Goal: Check status: Check status

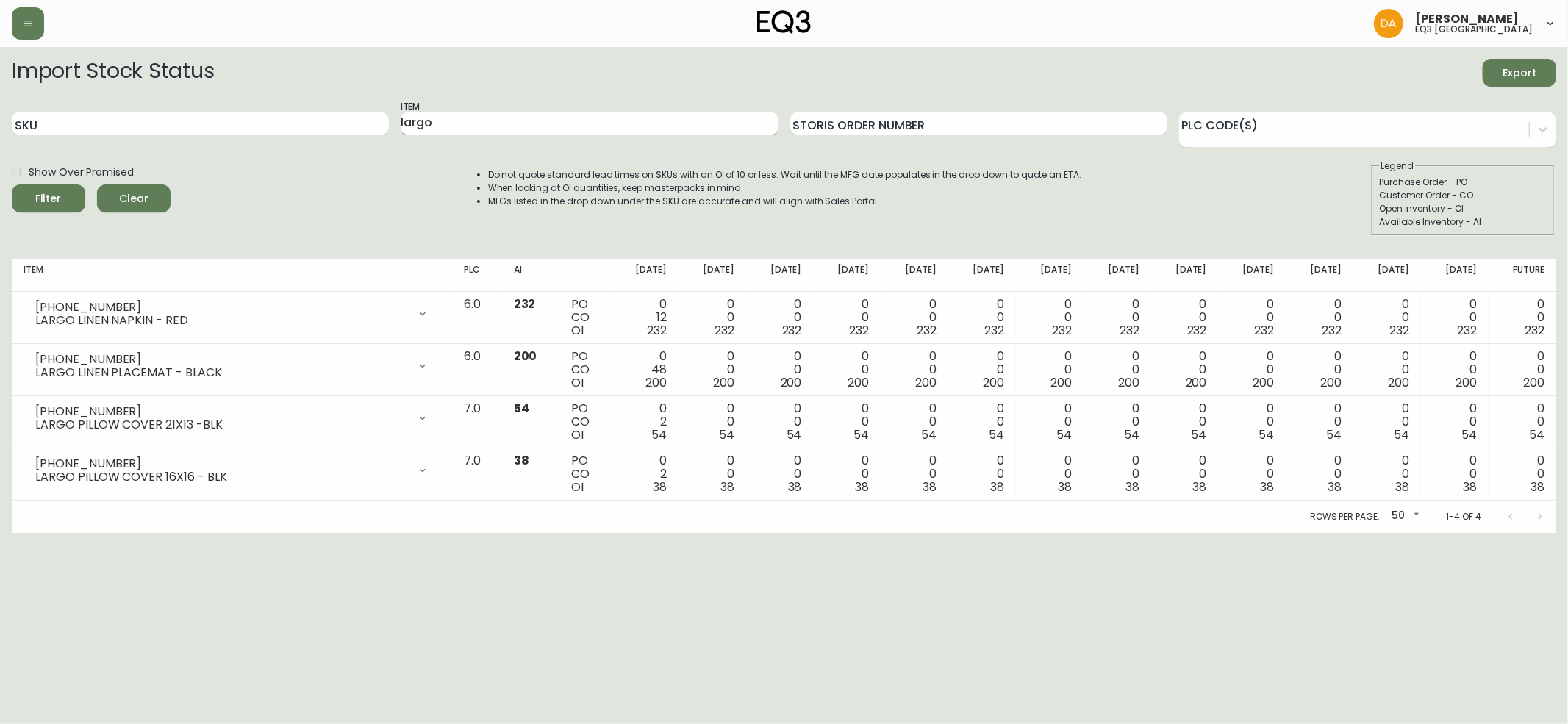
click at [495, 132] on div "Item largo" at bounding box center [589, 123] width 377 height 48
drag, startPoint x: 494, startPoint y: 128, endPoint x: 250, endPoint y: 131, distance: 244.0
click at [251, 131] on div "SKU Item largo Storis Order Number PLC Code(s)" at bounding box center [784, 123] width 1545 height 48
type input "[PERSON_NAME]"
click at [12, 184] on button "Filter" at bounding box center [49, 198] width 74 height 28
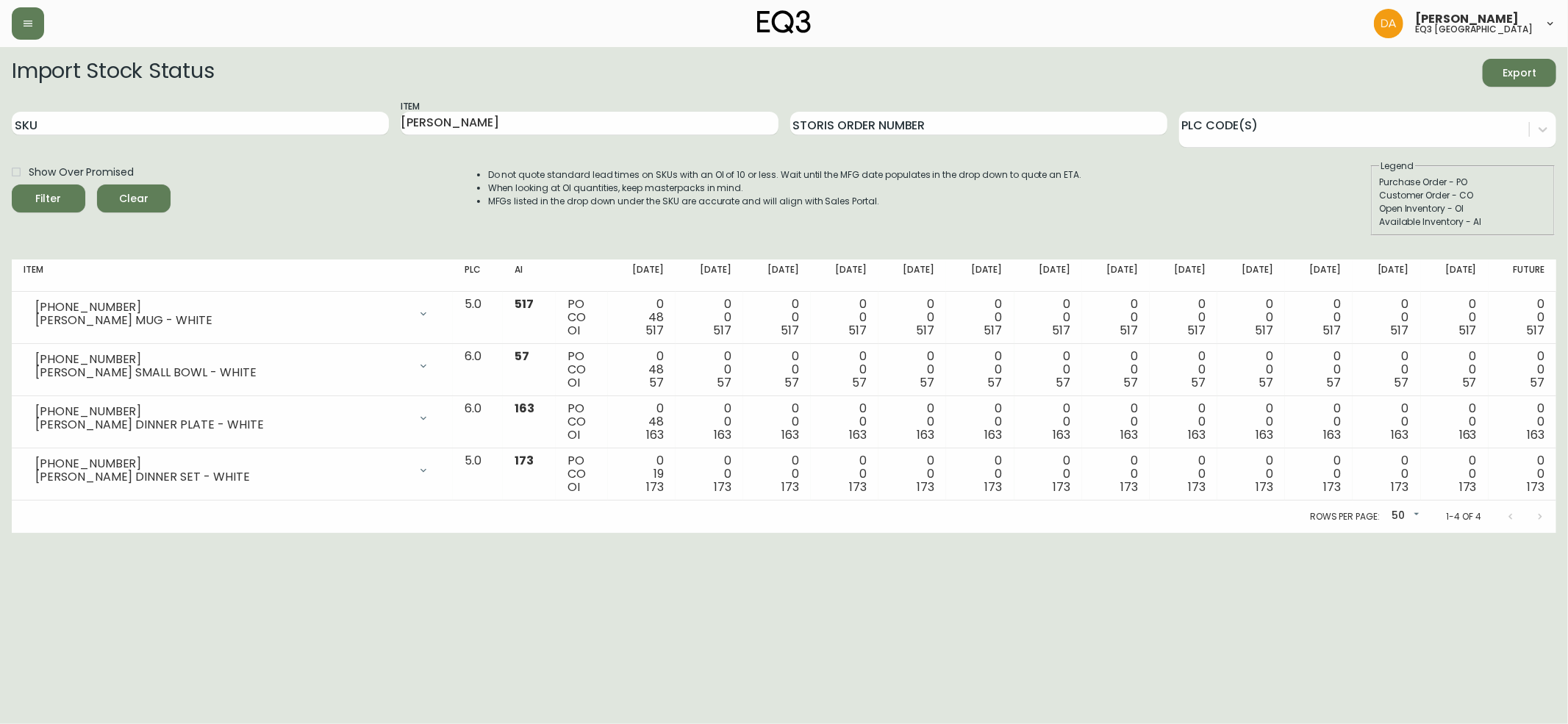
click at [144, 533] on html "[PERSON_NAME] eq3 calgary Import Stock Status Export SKU Item [PERSON_NAME] Sto…" at bounding box center [784, 266] width 1568 height 533
click at [127, 191] on span "Clear" at bounding box center [134, 199] width 50 height 18
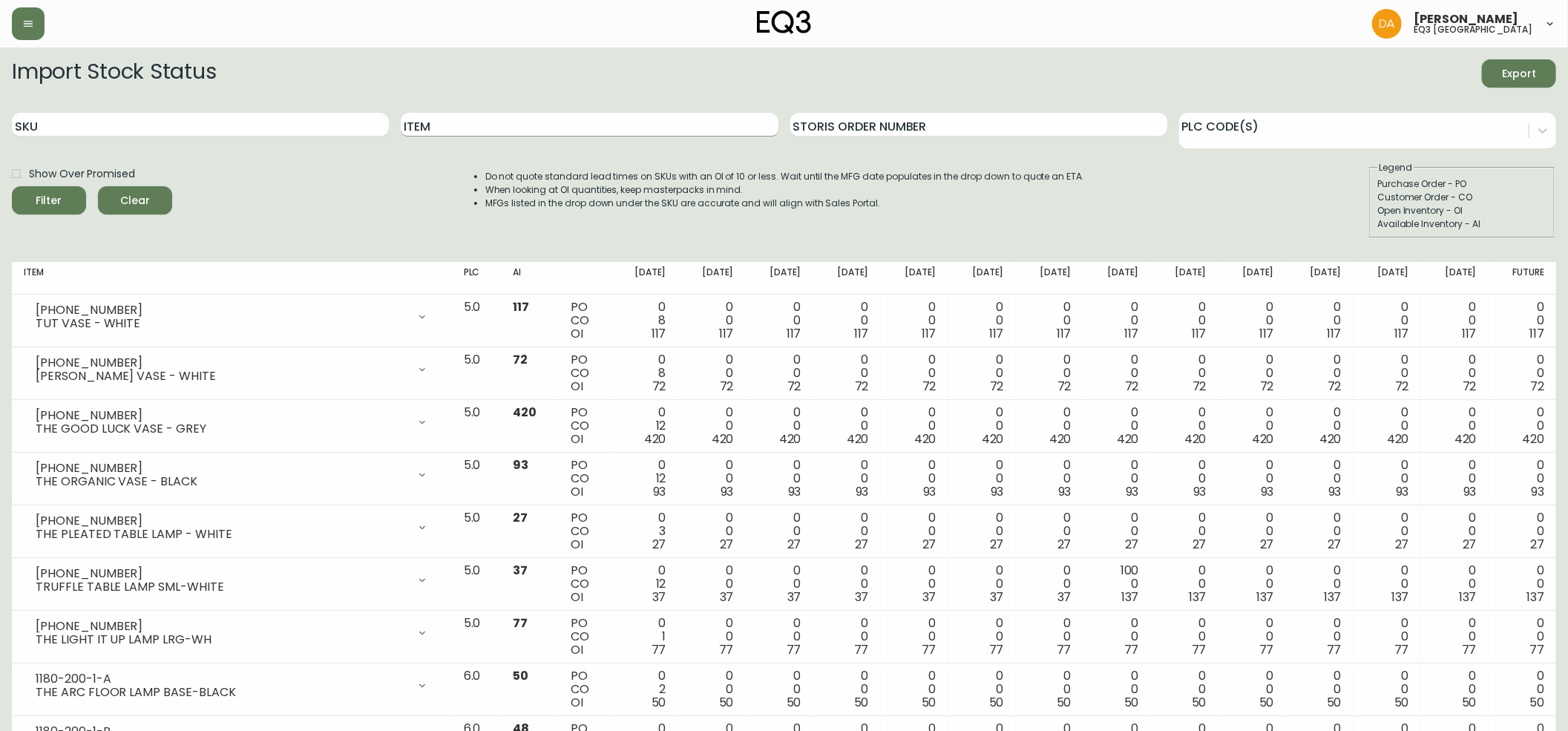
click at [469, 124] on input "Item" at bounding box center [589, 124] width 377 height 24
type input "[PERSON_NAME]"
click at [12, 186] on button "Filter" at bounding box center [49, 200] width 74 height 28
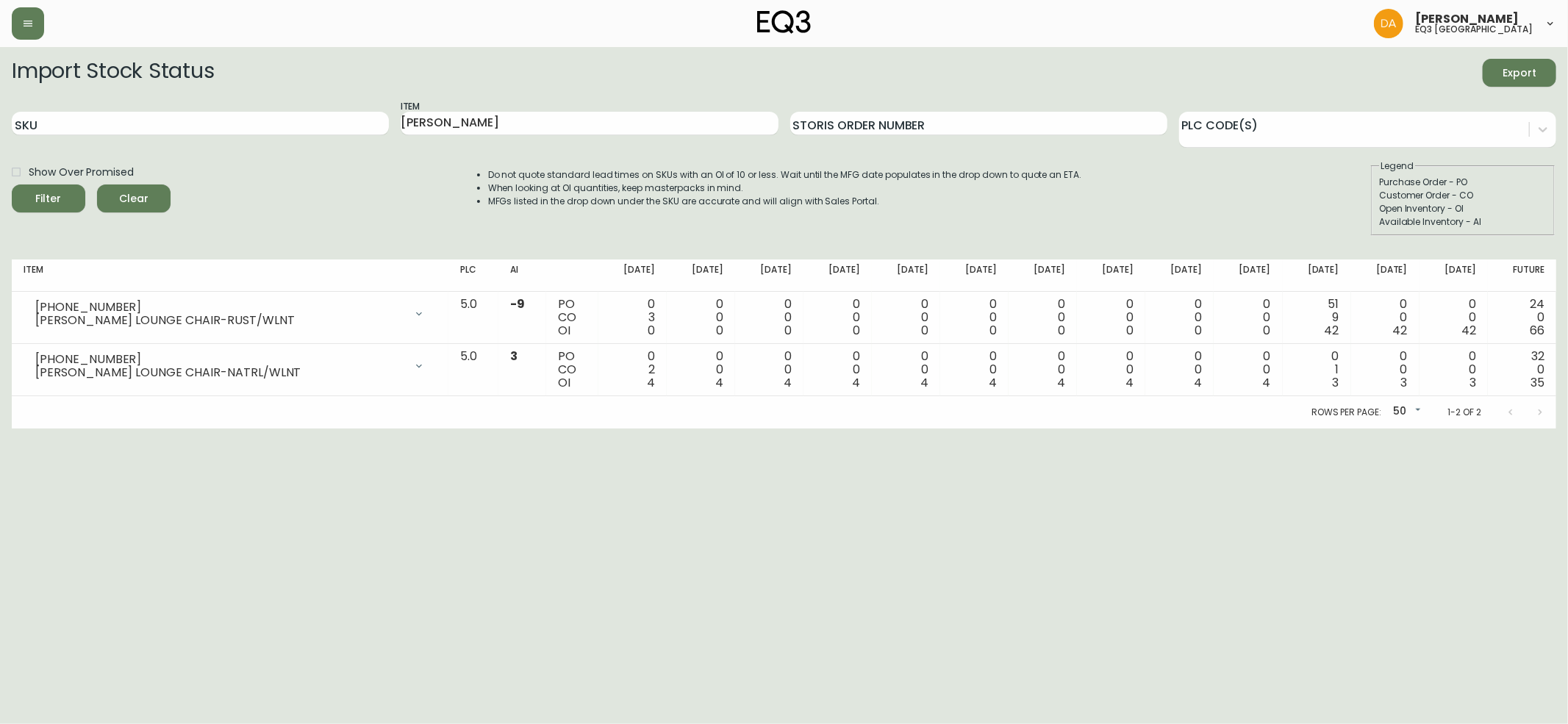
click at [45, 428] on html "[PERSON_NAME] eq3 calgary Import Stock Status Export SKU Item [PERSON_NAME] Sto…" at bounding box center [784, 214] width 1568 height 428
